Goal: Navigation & Orientation: Find specific page/section

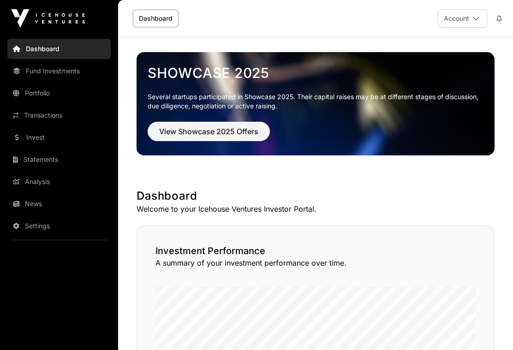
click at [61, 71] on link "Fund Investments" at bounding box center [58, 71] width 103 height 20
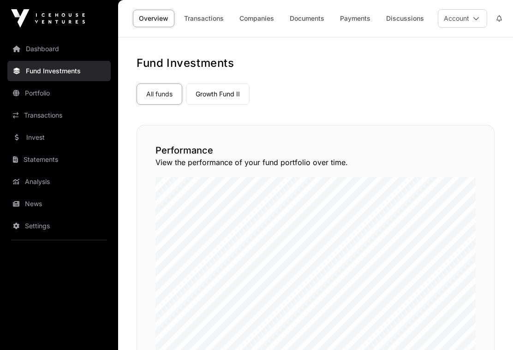
click at [251, 16] on link "Companies" at bounding box center [256, 19] width 47 height 18
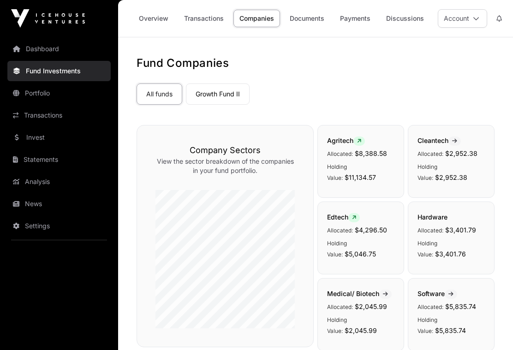
click at [37, 202] on link "News" at bounding box center [58, 204] width 103 height 20
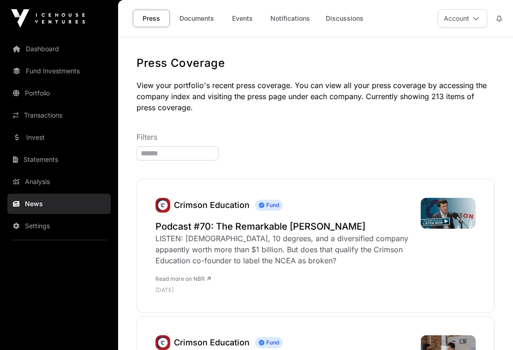
click at [190, 12] on link "Documents" at bounding box center [196, 19] width 47 height 18
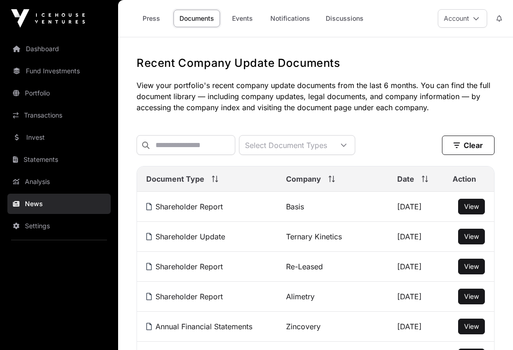
click at [246, 19] on link "Events" at bounding box center [242, 19] width 37 height 18
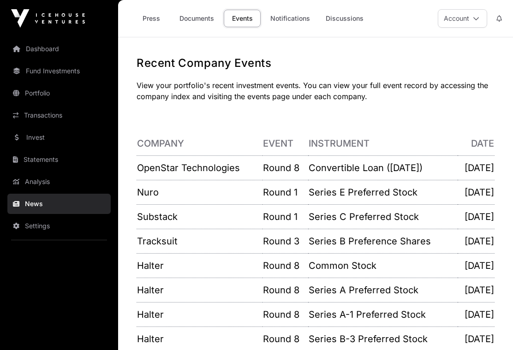
click at [282, 19] on link "Notifications" at bounding box center [290, 19] width 52 height 18
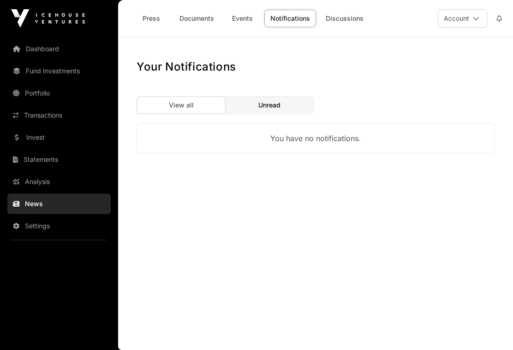
click at [269, 98] on div "Unread" at bounding box center [269, 105] width 88 height 17
click at [201, 101] on div "View all" at bounding box center [181, 105] width 88 height 17
click at [344, 21] on link "Discussions" at bounding box center [345, 19] width 50 height 18
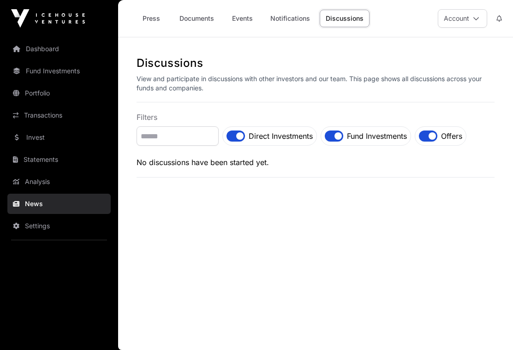
click at [39, 140] on link "Invest" at bounding box center [58, 137] width 103 height 20
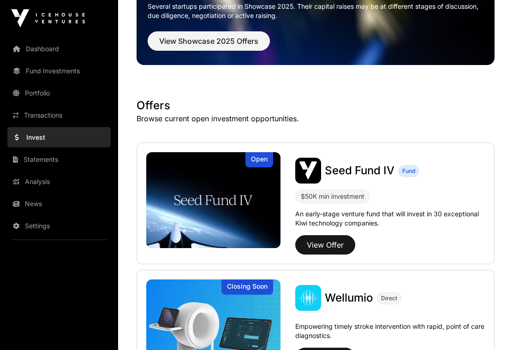
click at [320, 245] on button "View Offer" at bounding box center [325, 245] width 60 height 19
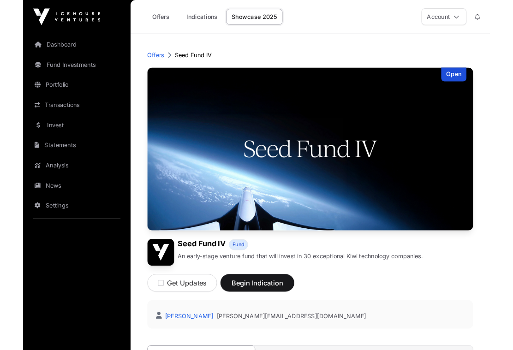
scroll to position [656, 0]
